Goal: Transaction & Acquisition: Purchase product/service

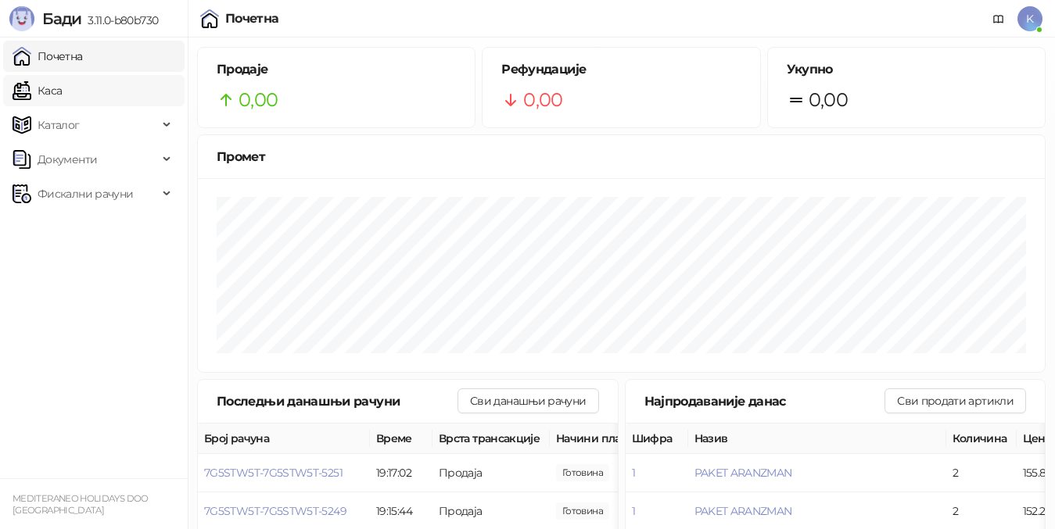
click at [62, 91] on link "Каса" at bounding box center [37, 90] width 49 height 31
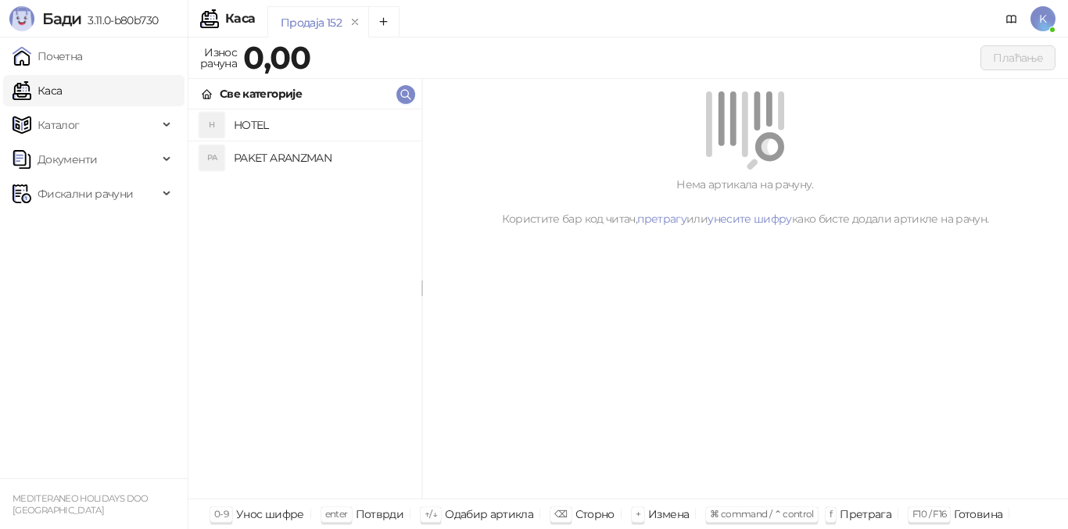
drag, startPoint x: 245, startPoint y: 163, endPoint x: 260, endPoint y: 160, distance: 15.0
click at [246, 162] on h4 "PAKET ARANZMAN" at bounding box center [321, 157] width 175 height 25
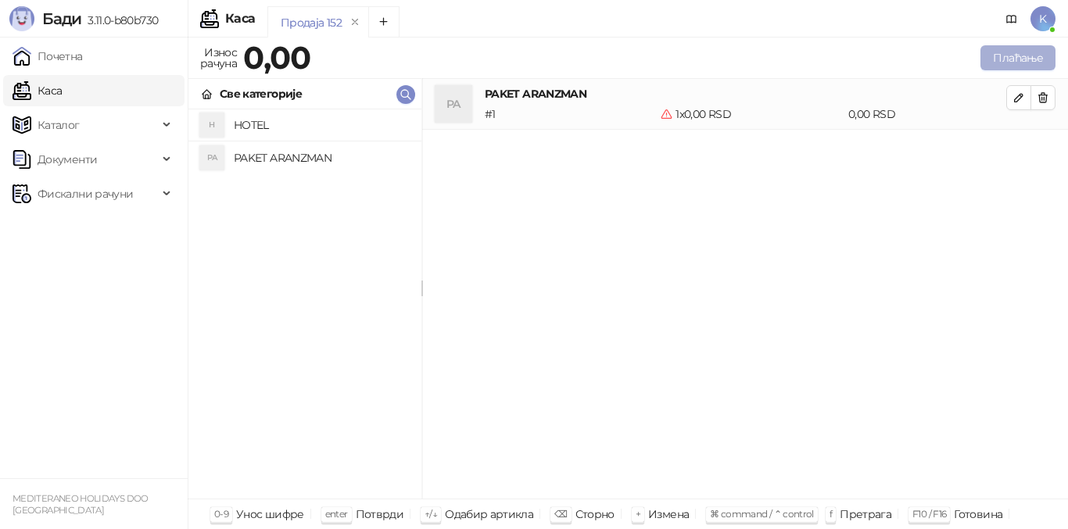
click at [1028, 56] on button "Плаћање" at bounding box center [1018, 57] width 75 height 25
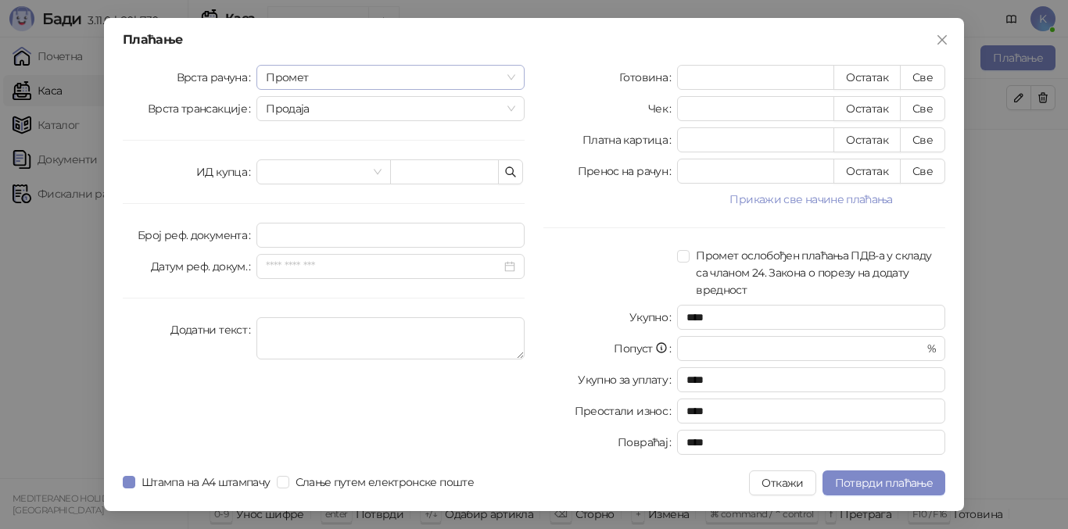
drag, startPoint x: 306, startPoint y: 79, endPoint x: 307, endPoint y: 87, distance: 7.9
click at [305, 79] on span "Промет" at bounding box center [390, 77] width 249 height 23
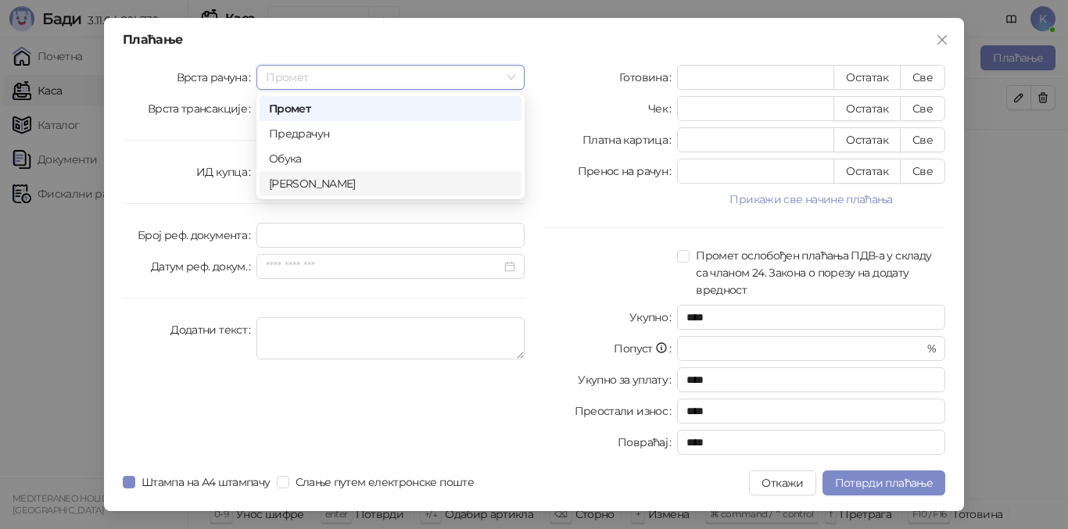
click at [282, 183] on div "[PERSON_NAME]" at bounding box center [390, 183] width 243 height 17
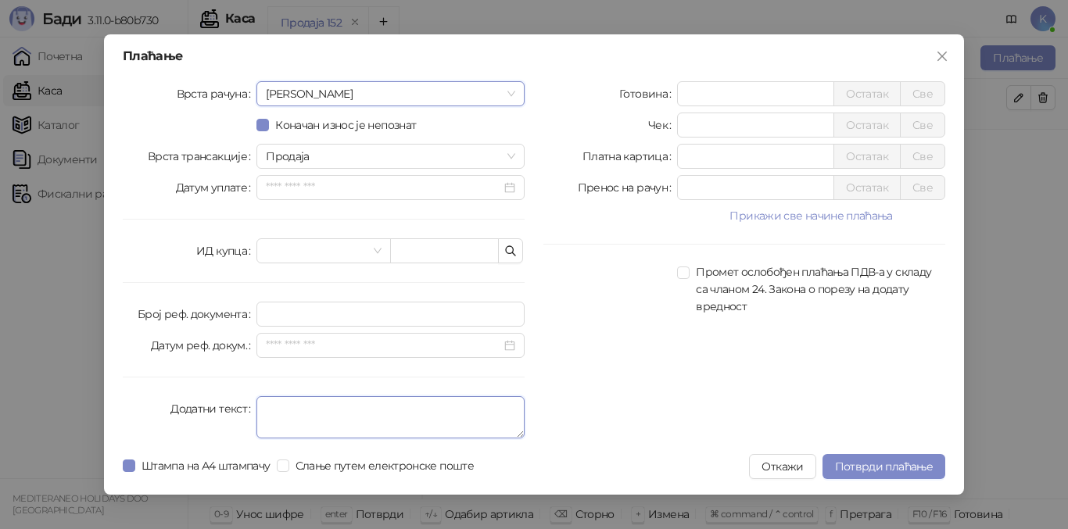
click at [281, 404] on textarea "Додатни текст" at bounding box center [390, 417] width 268 height 42
type textarea "*********"
click at [688, 94] on input "*" at bounding box center [756, 93] width 156 height 23
type input "******"
click at [852, 472] on span "Потврди плаћање" at bounding box center [884, 467] width 98 height 14
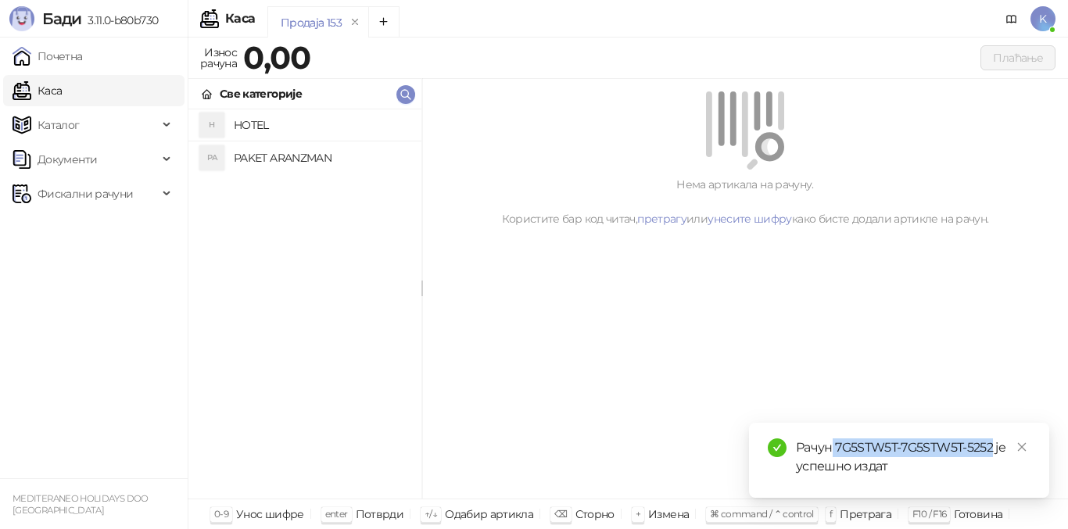
drag, startPoint x: 834, startPoint y: 450, endPoint x: 995, endPoint y: 452, distance: 161.1
click at [995, 452] on div "Рачун 7G5STW5T-7G5STW5T-5252 је успешно издат" at bounding box center [913, 458] width 235 height 38
copy div "7G5STW5T-7G5STW5T-5252"
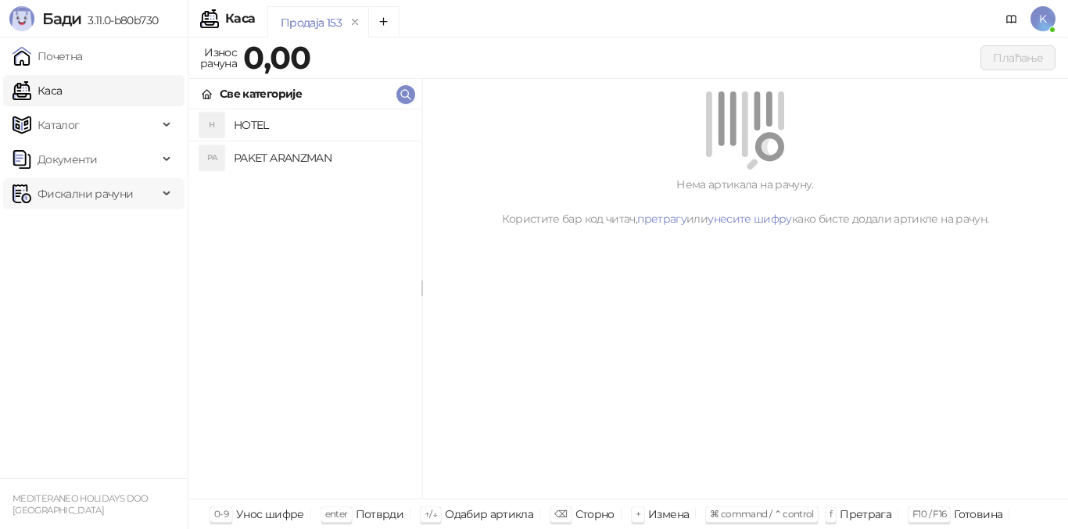
click at [99, 206] on span "Фискални рачуни" at bounding box center [85, 193] width 95 height 31
click at [97, 220] on link "Издати рачуни" at bounding box center [71, 228] width 105 height 31
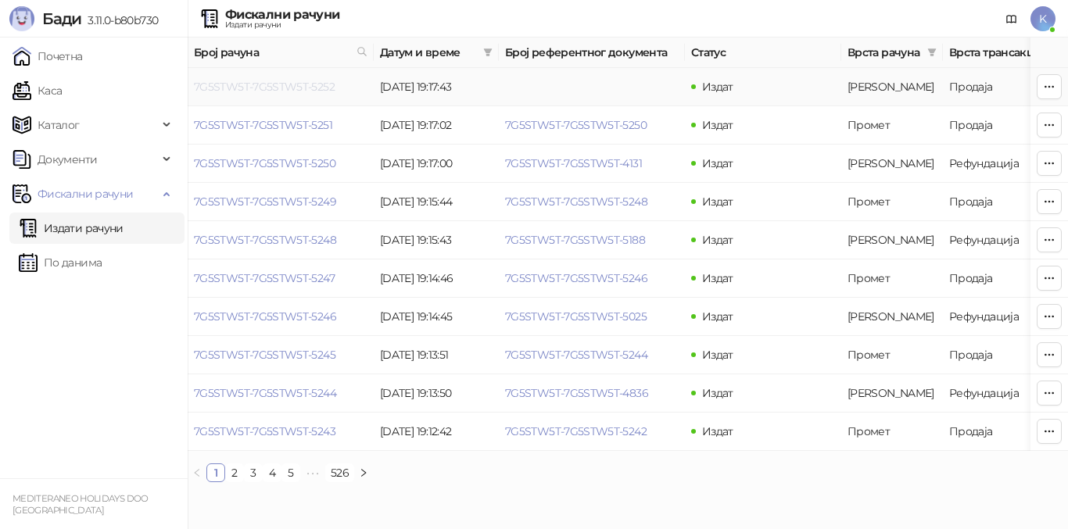
click at [260, 85] on link "7G5STW5T-7G5STW5T-5252" at bounding box center [264, 87] width 141 height 14
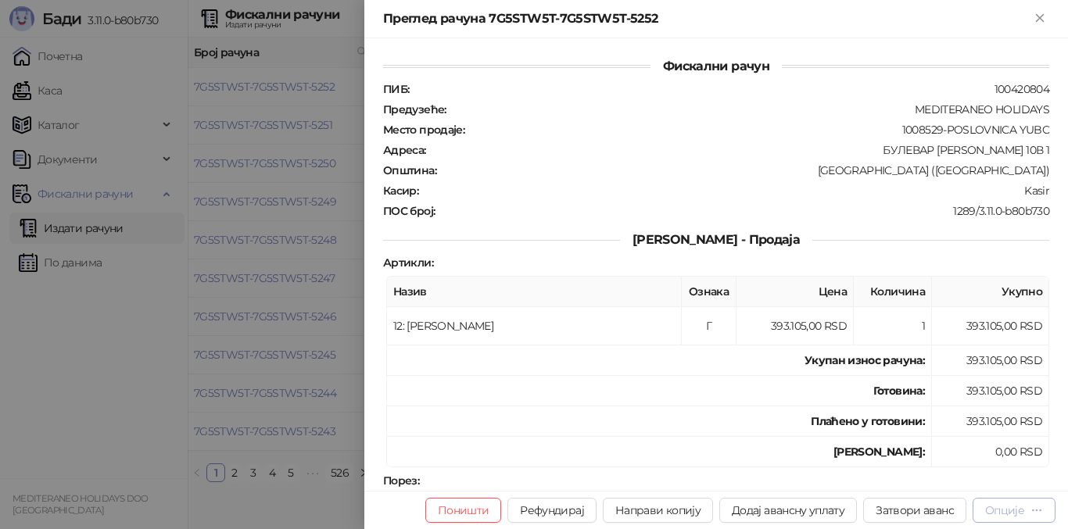
click at [1028, 507] on div "Опције" at bounding box center [1014, 510] width 58 height 15
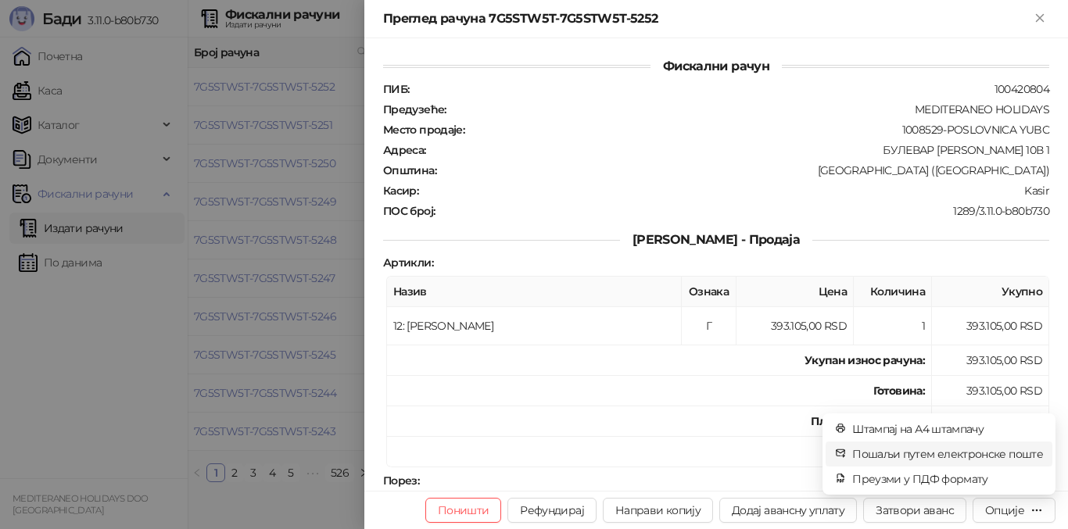
click at [960, 454] on span "Пошаљи путем електронске поште" at bounding box center [947, 454] width 191 height 17
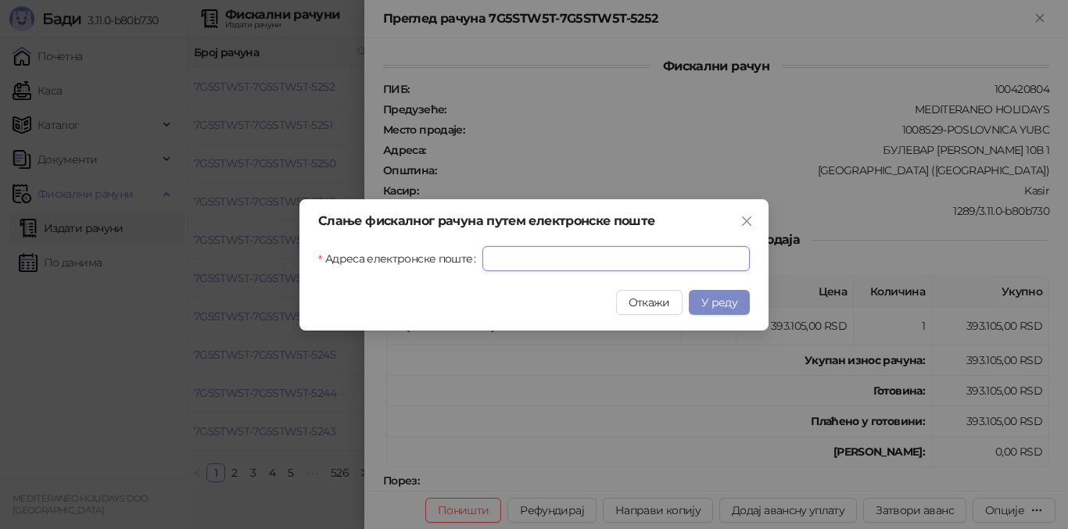
click at [500, 253] on input "Адреса електронске поште" at bounding box center [615, 258] width 267 height 25
paste input "**********"
type input "**********"
click at [730, 301] on span "У реду" at bounding box center [719, 303] width 36 height 14
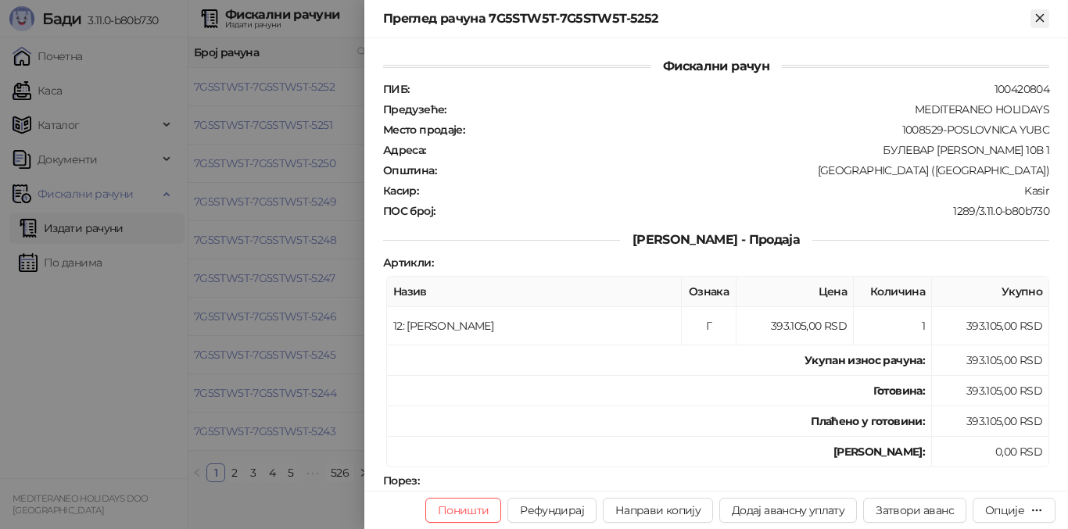
click at [1044, 11] on icon "Close" at bounding box center [1040, 18] width 14 height 14
